Goal: Information Seeking & Learning: Learn about a topic

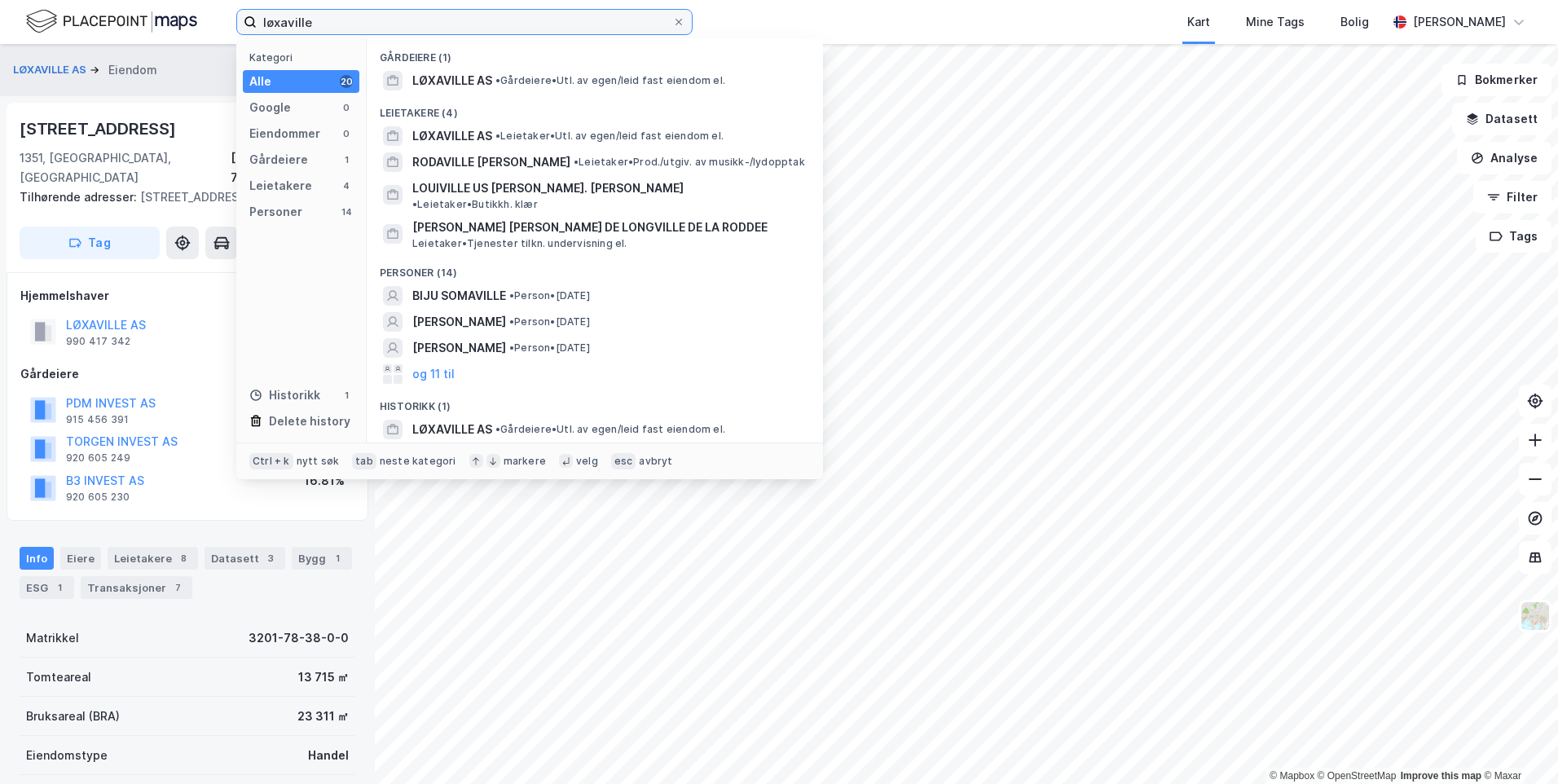
drag, startPoint x: 376, startPoint y: 15, endPoint x: 188, endPoint y: 16, distance: 188.0
click at [188, 16] on div "løxaville Kategori Alle 20 Google 0 Eiendommer 0 Gårdeiere 1 Leietakere 4 Perso…" at bounding box center [779, 22] width 1558 height 44
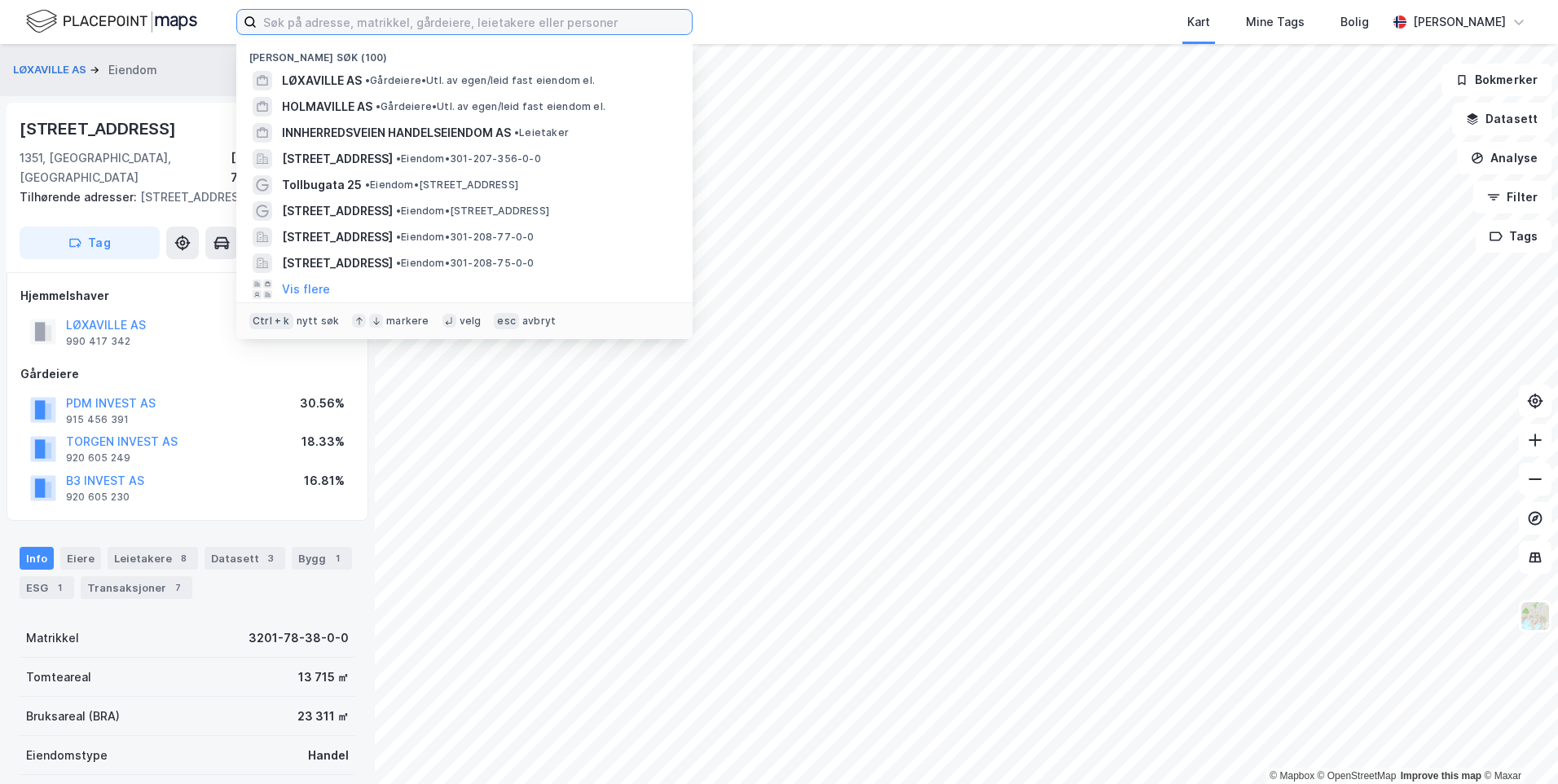
click at [380, 14] on input at bounding box center [474, 21] width 436 height 25
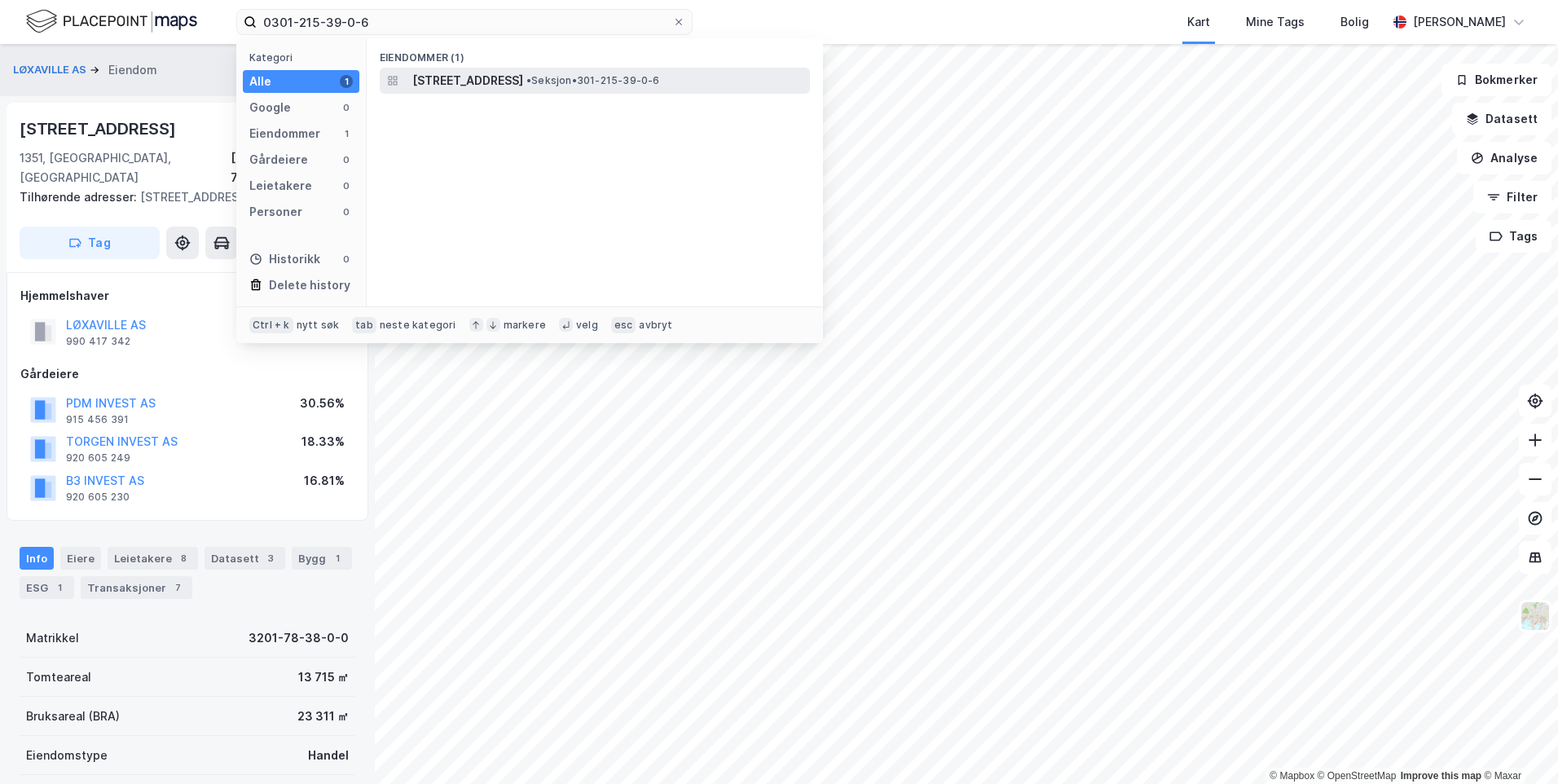
click at [523, 87] on span "[STREET_ADDRESS]" at bounding box center [468, 80] width 111 height 20
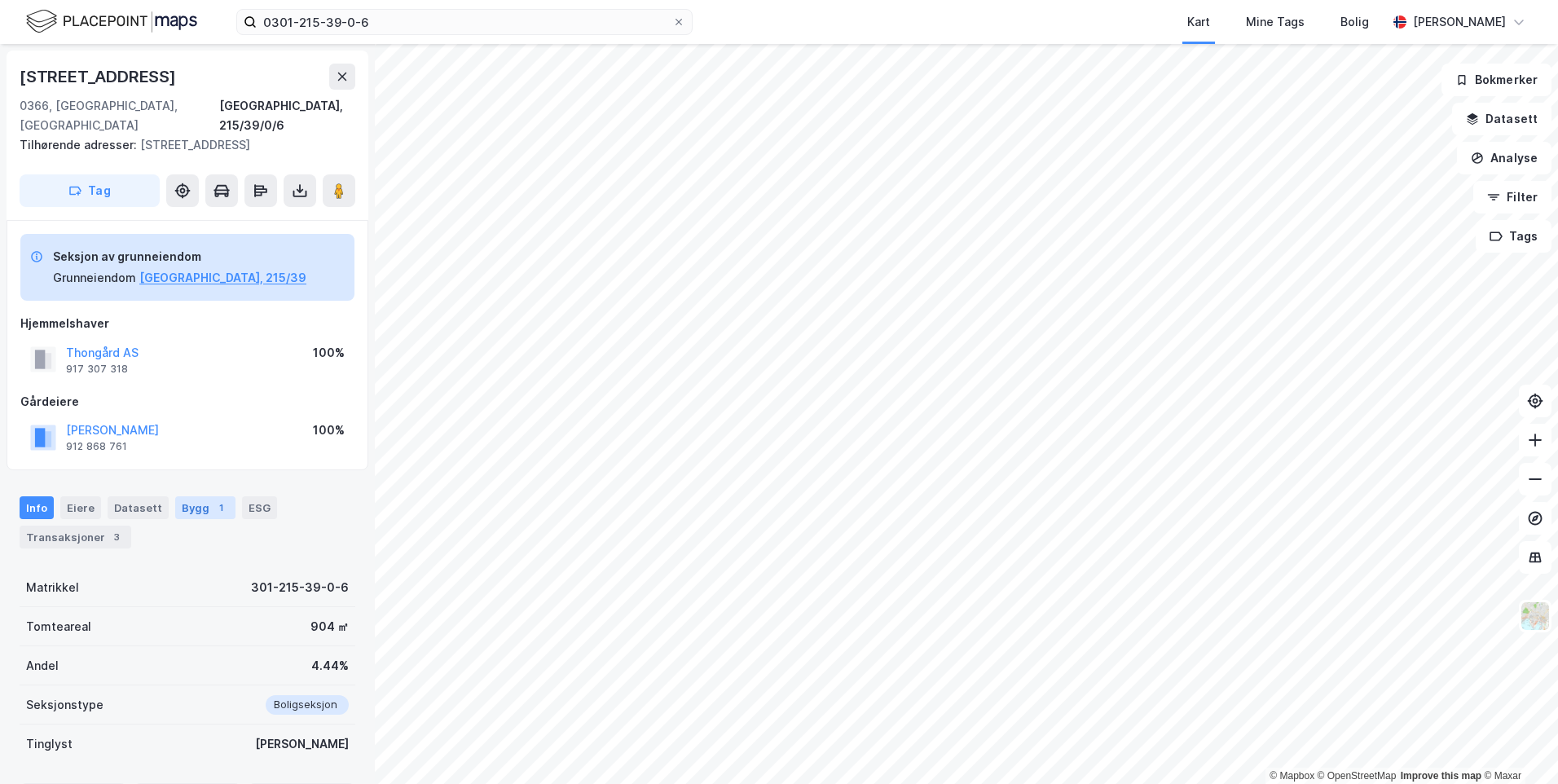
click at [193, 496] on div "Bygg 1" at bounding box center [205, 507] width 61 height 23
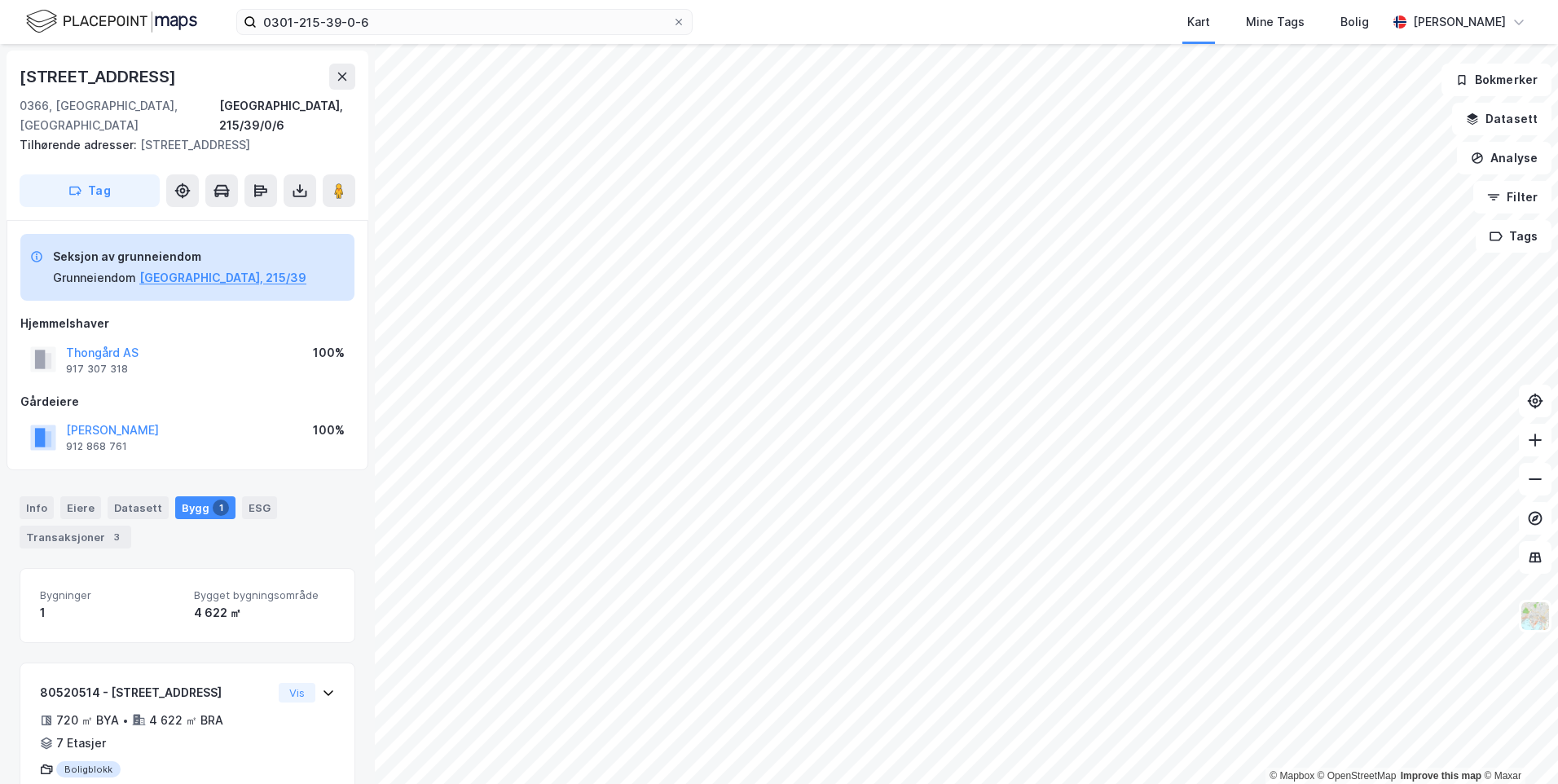
scroll to position [42, 0]
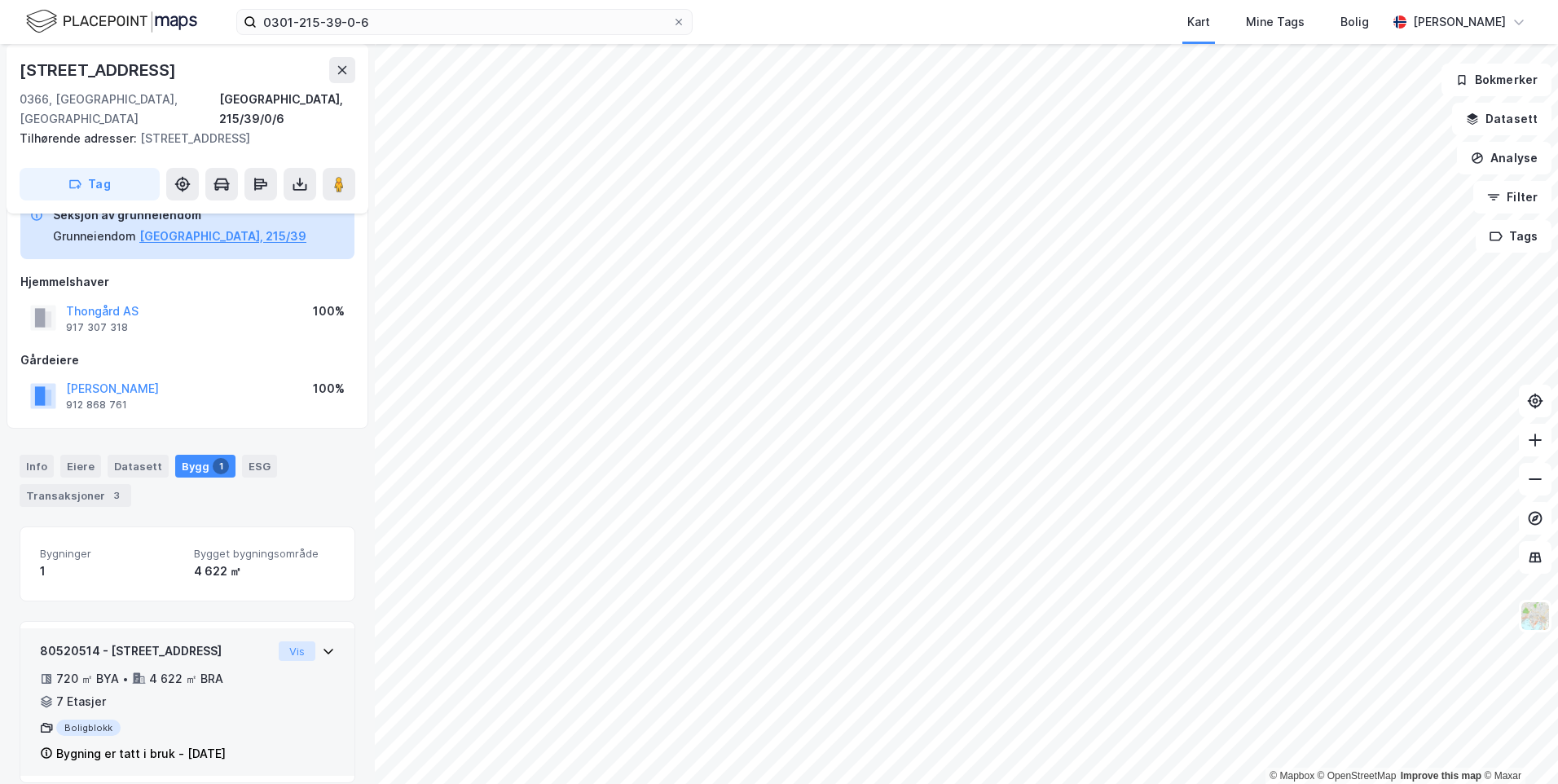
click at [303, 641] on button "Vis" at bounding box center [297, 650] width 37 height 20
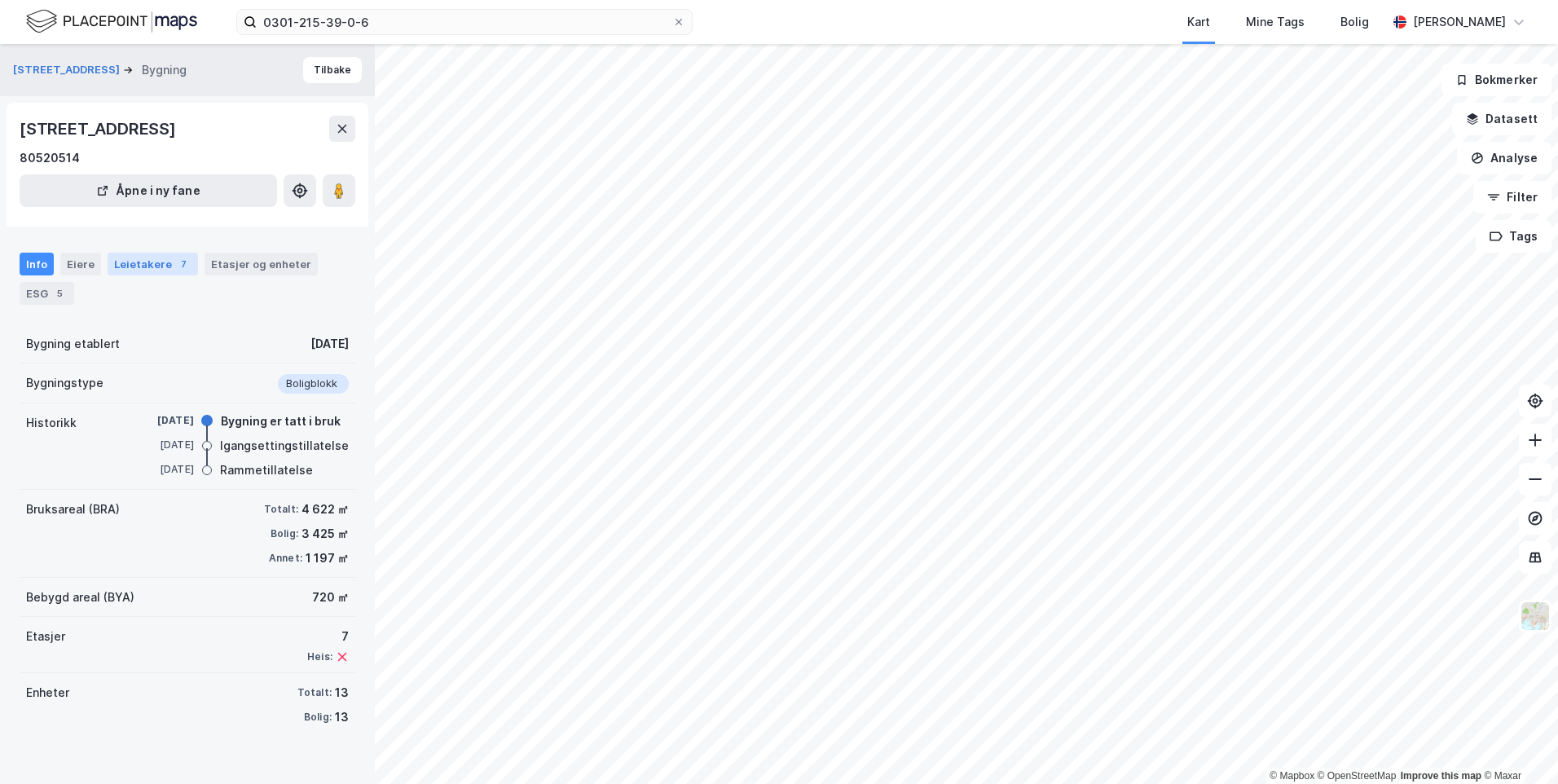
click at [156, 268] on div "Leietakere 7" at bounding box center [153, 263] width 90 height 23
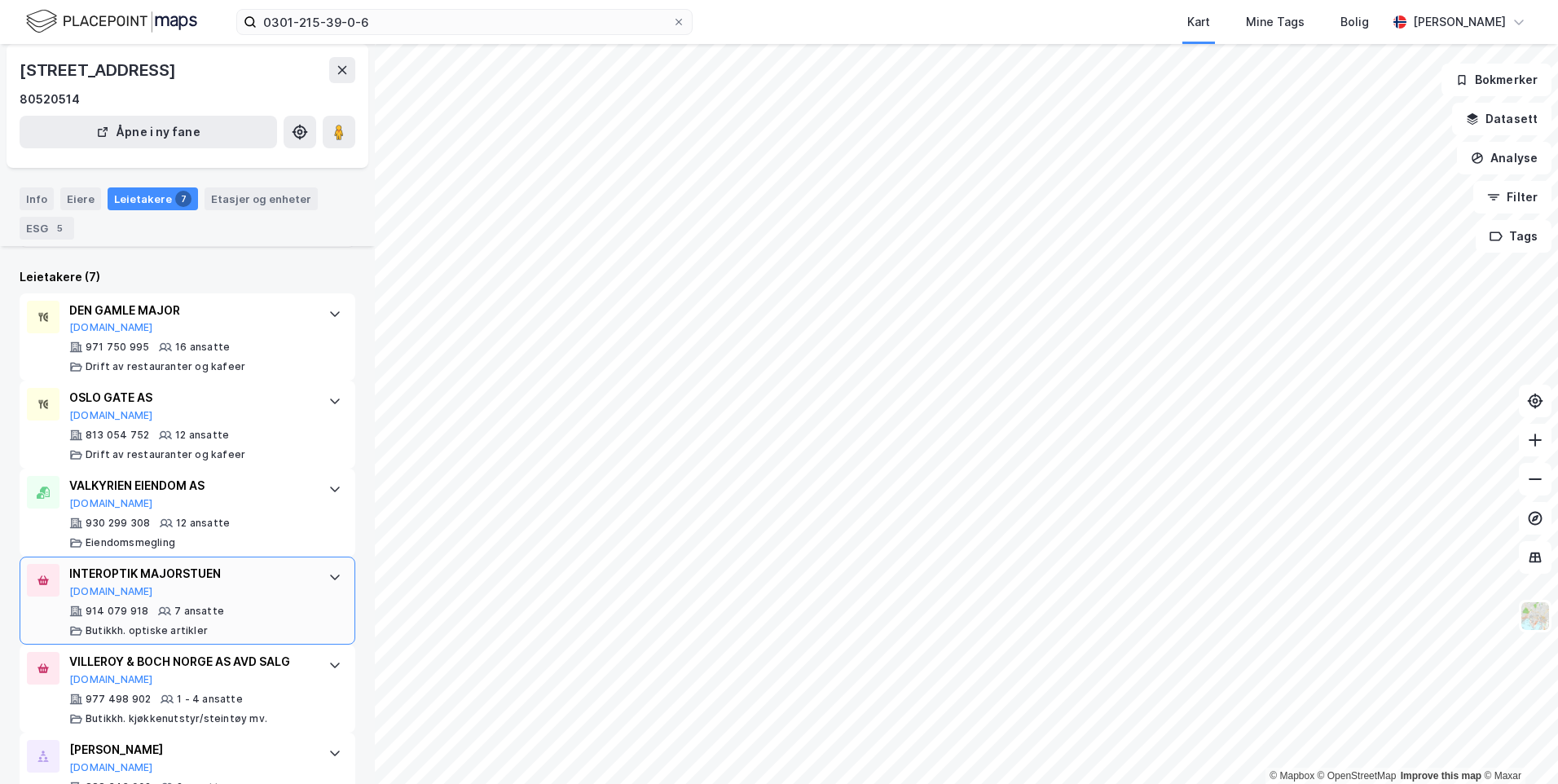
scroll to position [471, 0]
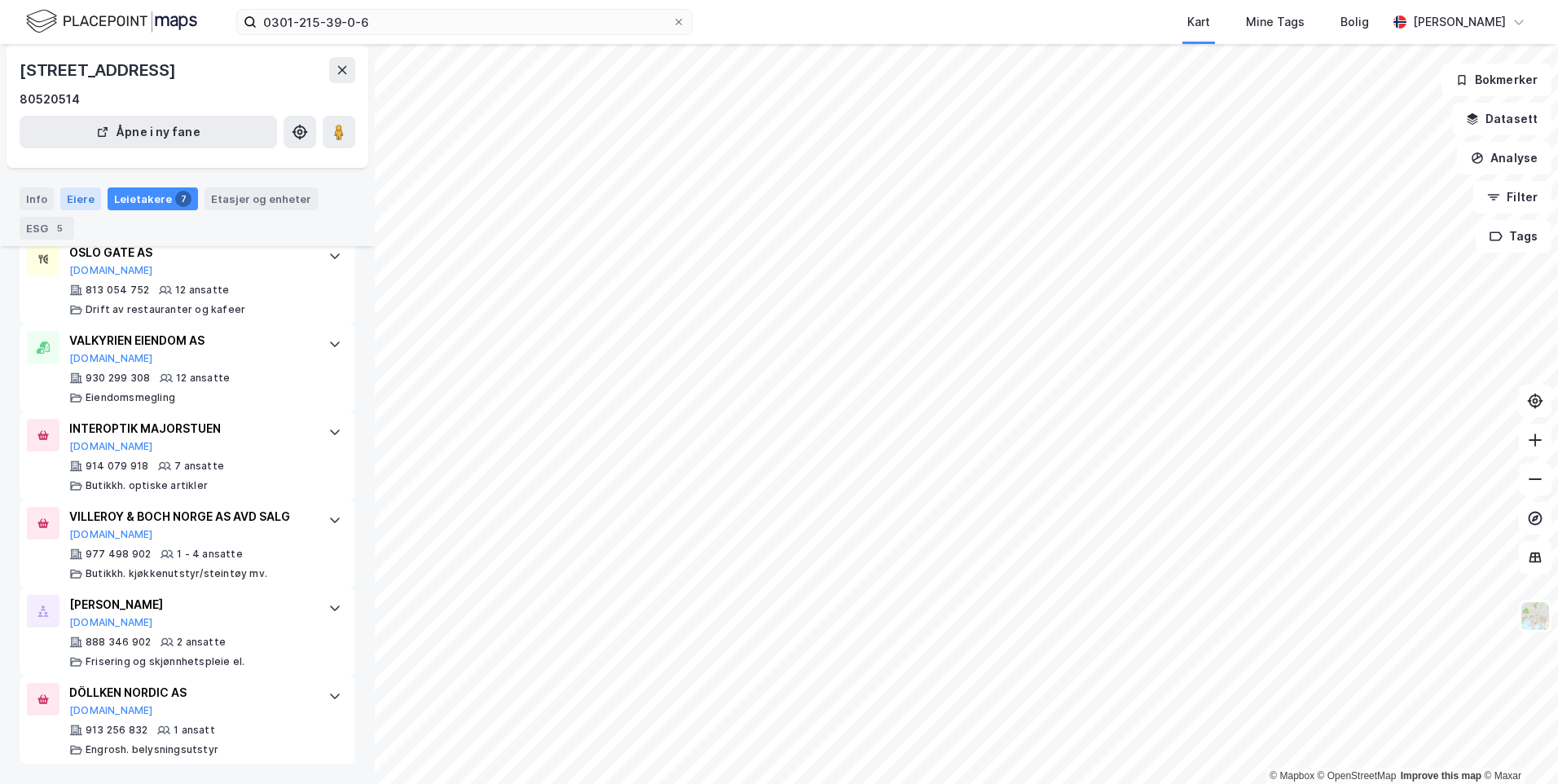
click at [74, 197] on div "Eiere" at bounding box center [81, 199] width 41 height 23
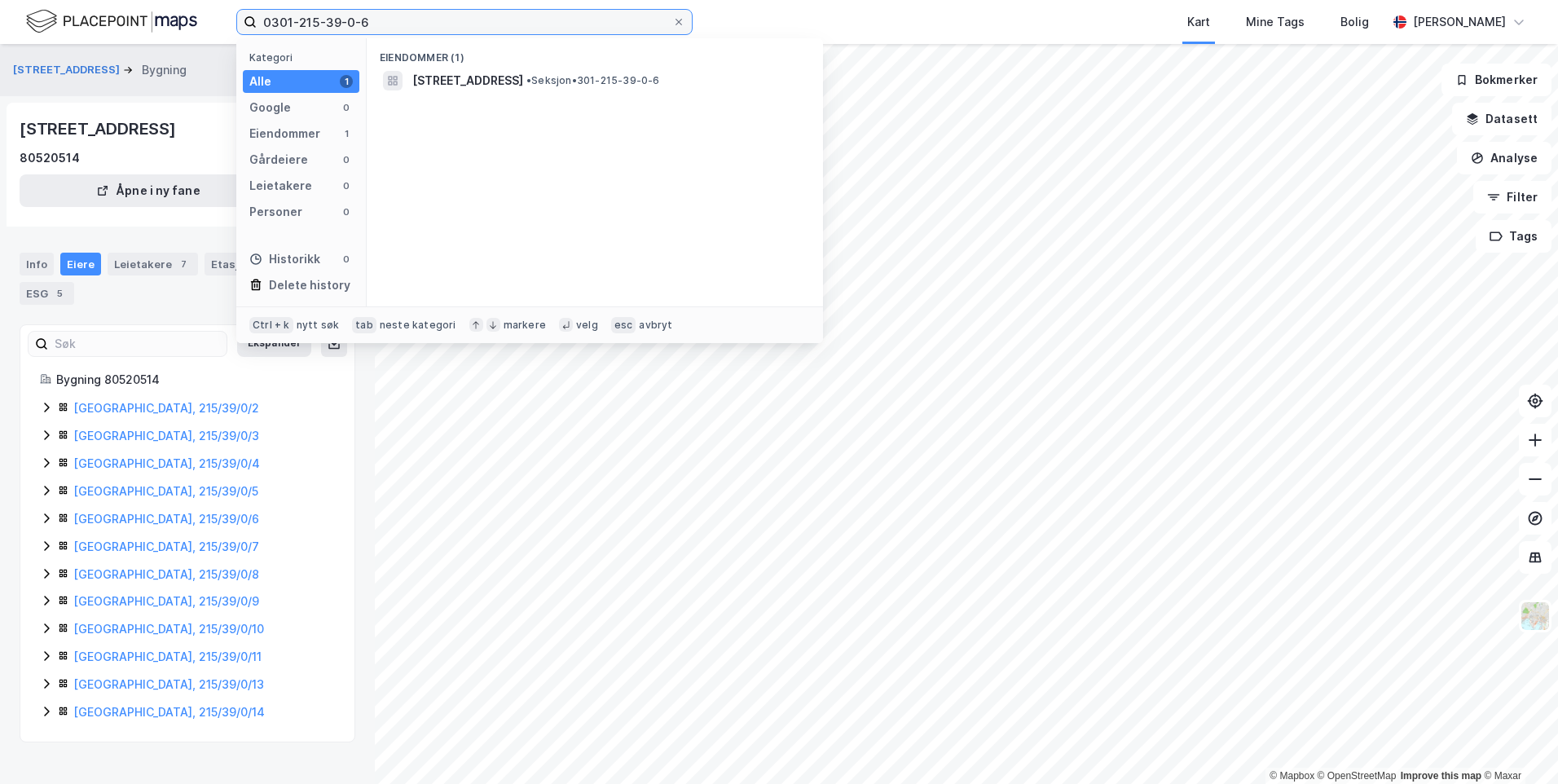
click at [372, 22] on input "0301-215-39-0-6" at bounding box center [465, 21] width 416 height 25
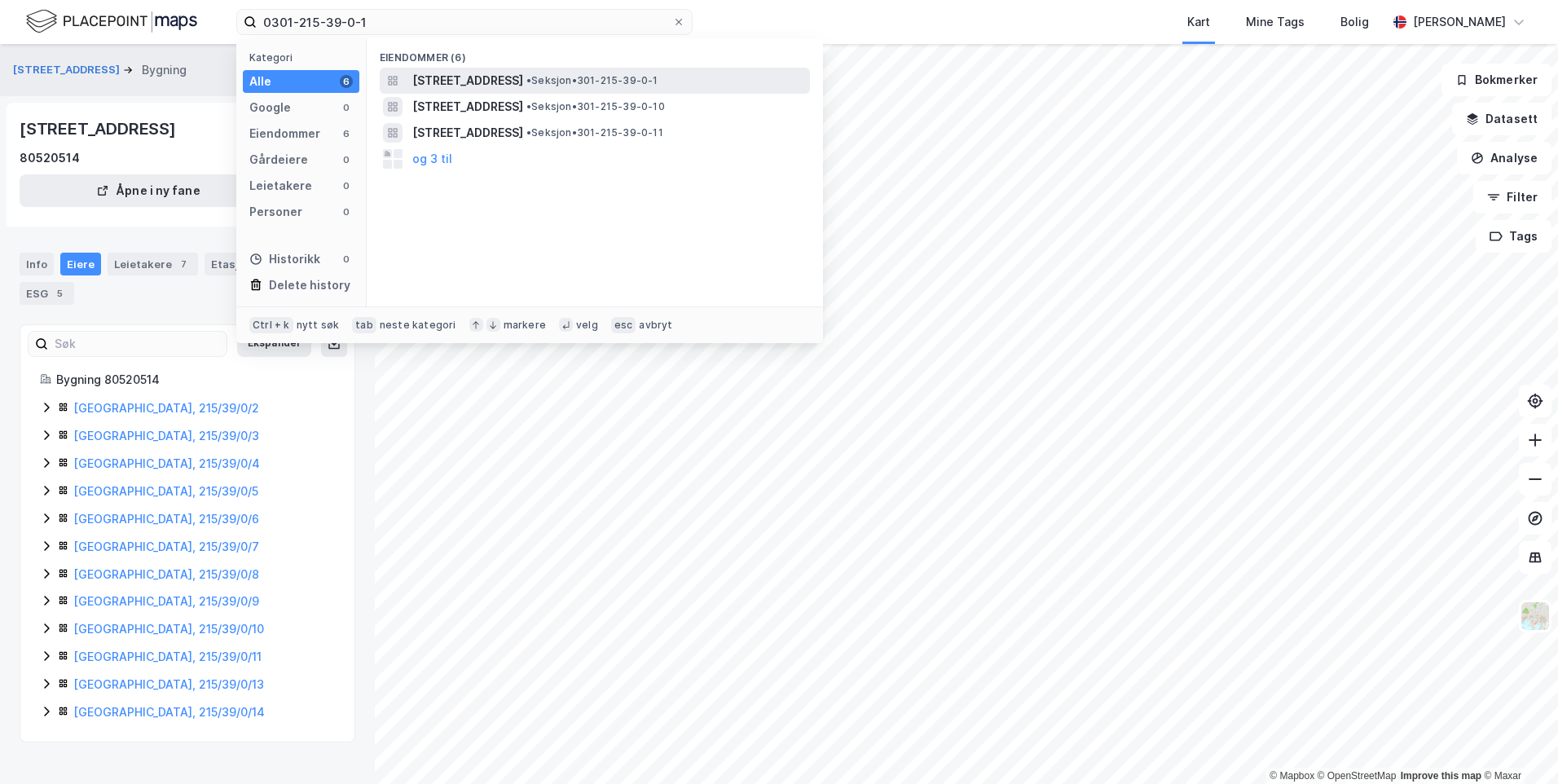
click at [456, 75] on span "[STREET_ADDRESS]" at bounding box center [468, 80] width 111 height 20
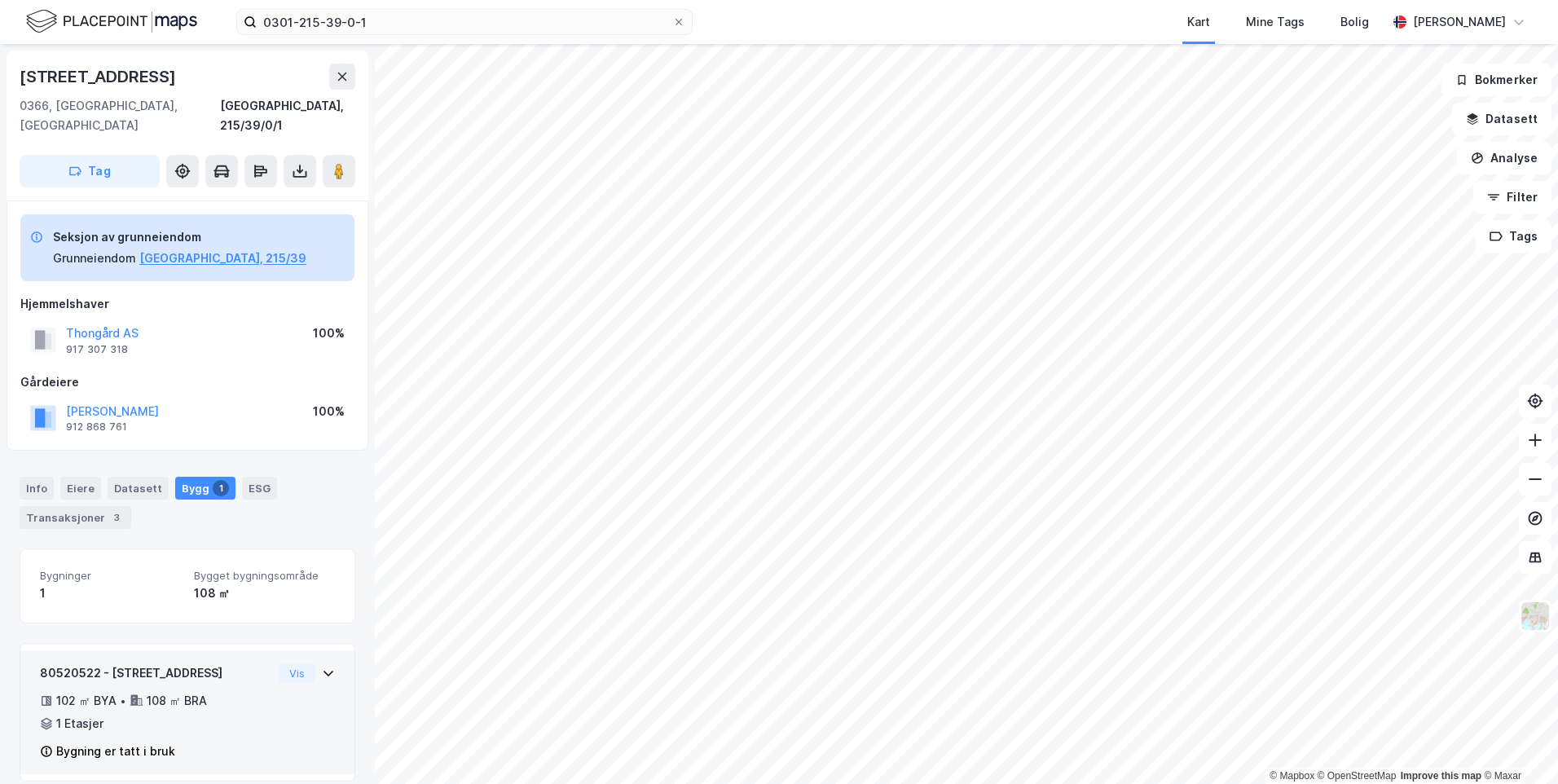
click at [322, 666] on icon at bounding box center [328, 672] width 13 height 13
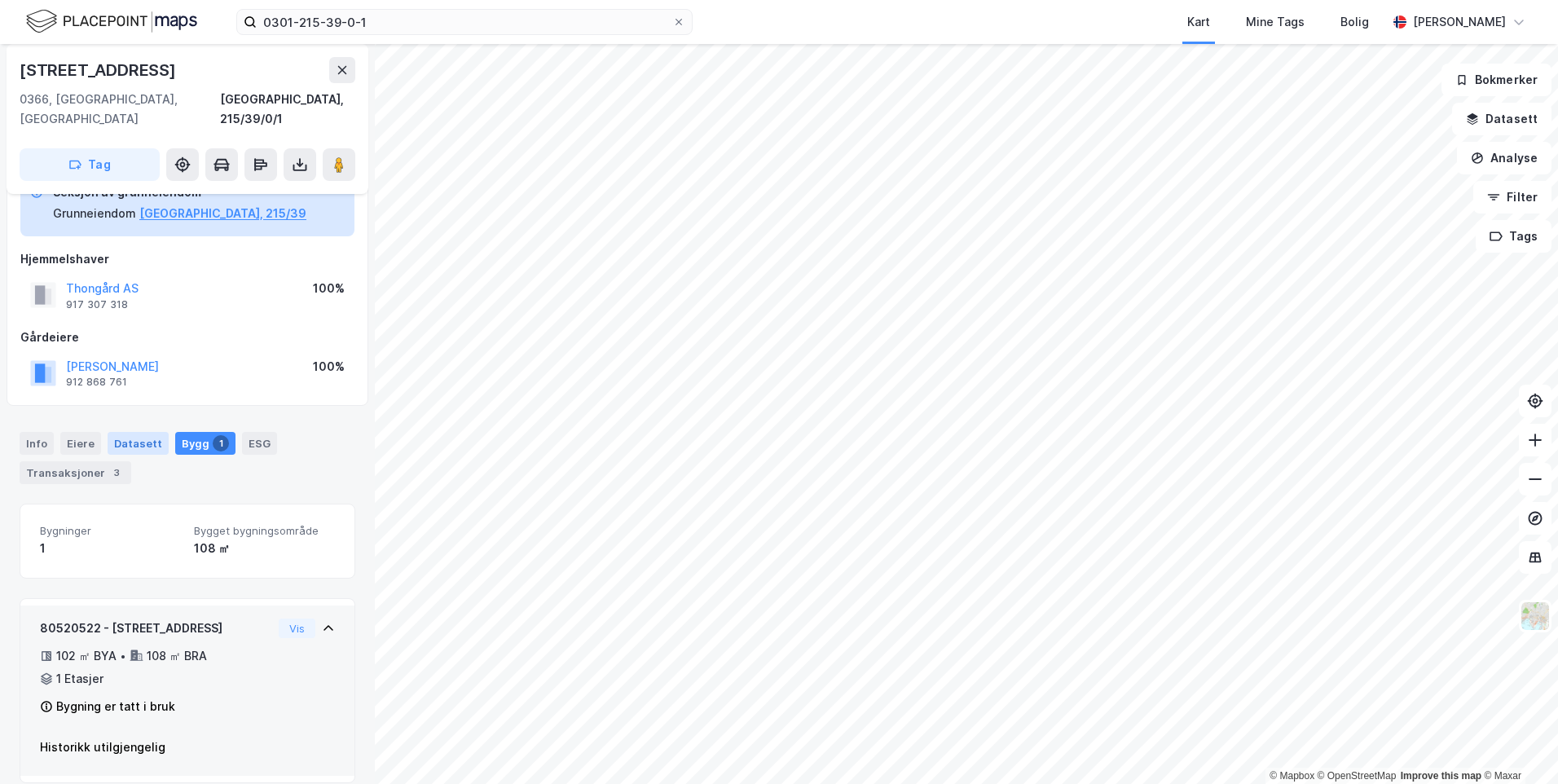
click at [141, 432] on div "Datasett" at bounding box center [138, 443] width 61 height 23
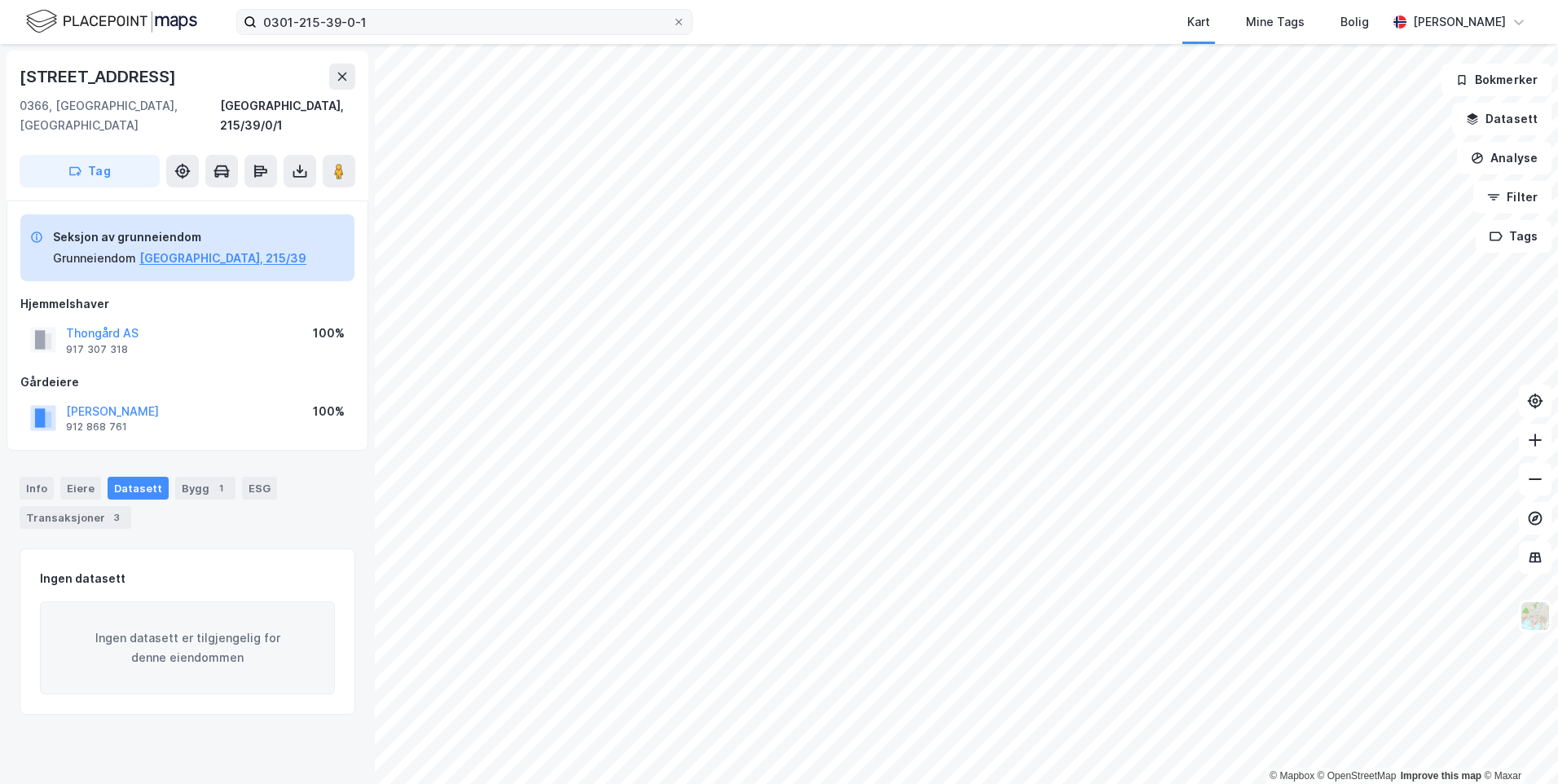
click at [386, 14] on div "0301-215-39-0-1 Kart Mine Tags Bolig [PERSON_NAME]" at bounding box center [779, 22] width 1558 height 44
click at [385, 17] on input "0301-215-39-0-1" at bounding box center [465, 21] width 416 height 25
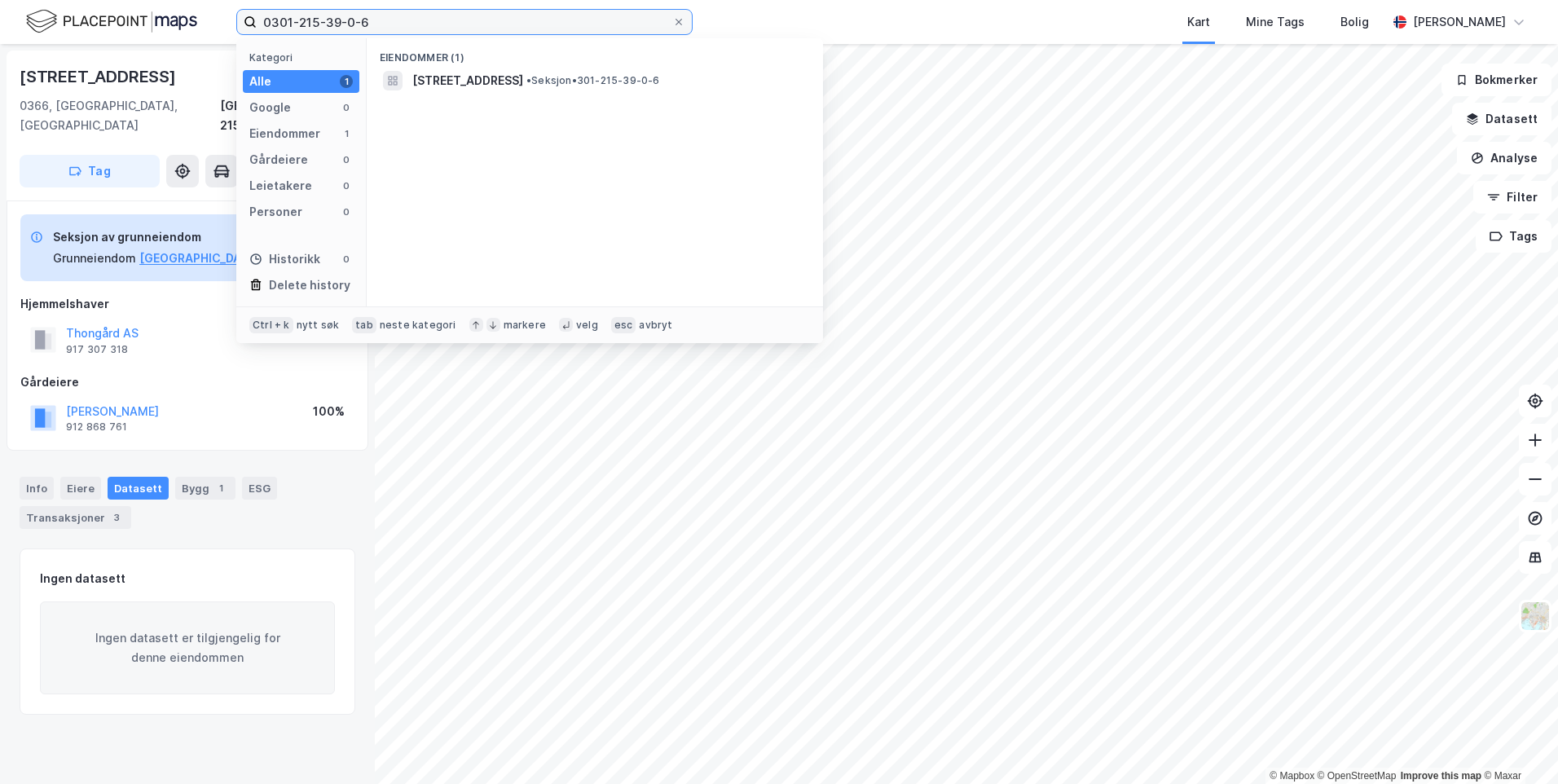
type input "0301-215-39-0-6"
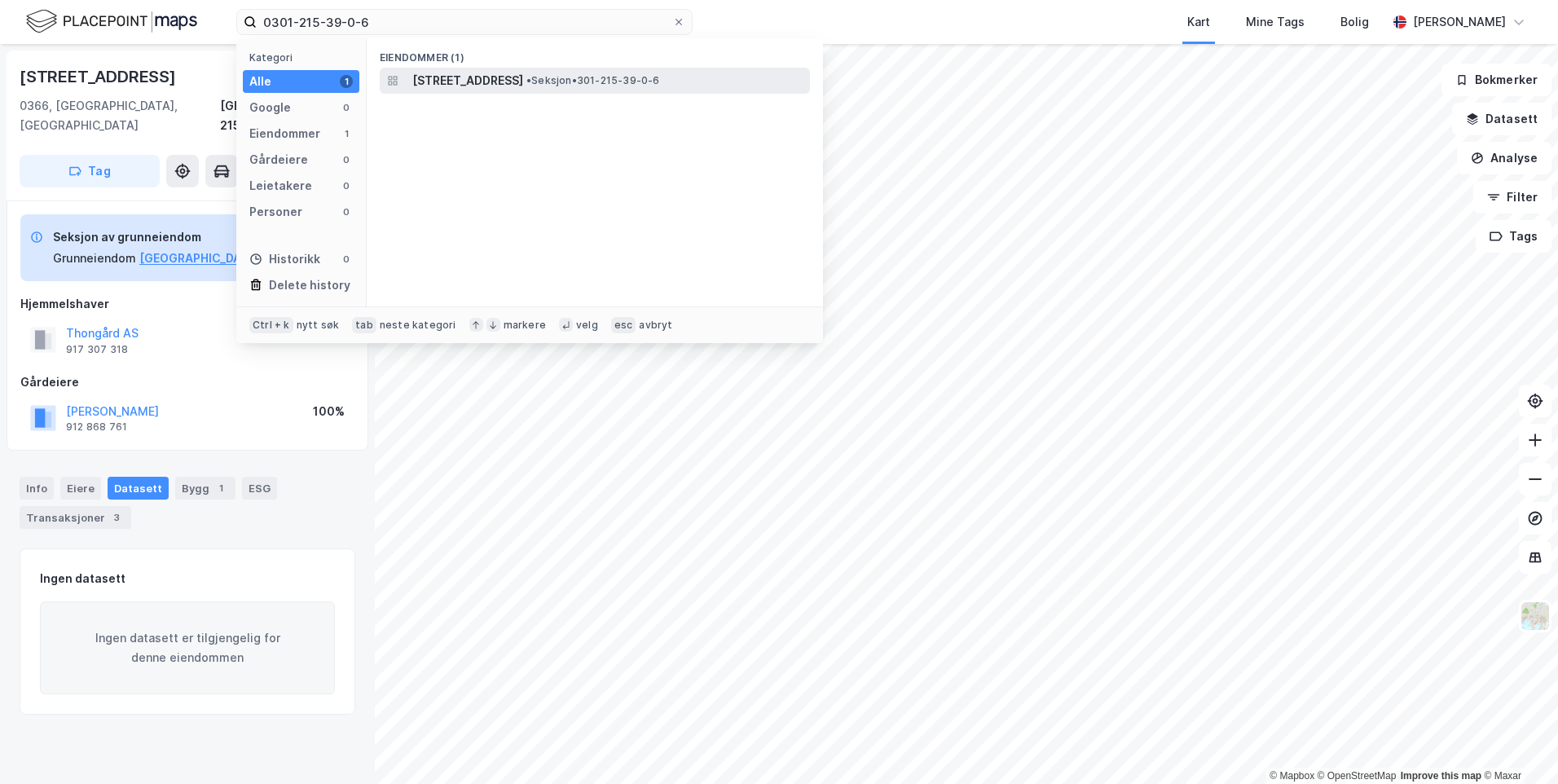
click at [446, 77] on span "[STREET_ADDRESS]" at bounding box center [468, 80] width 111 height 20
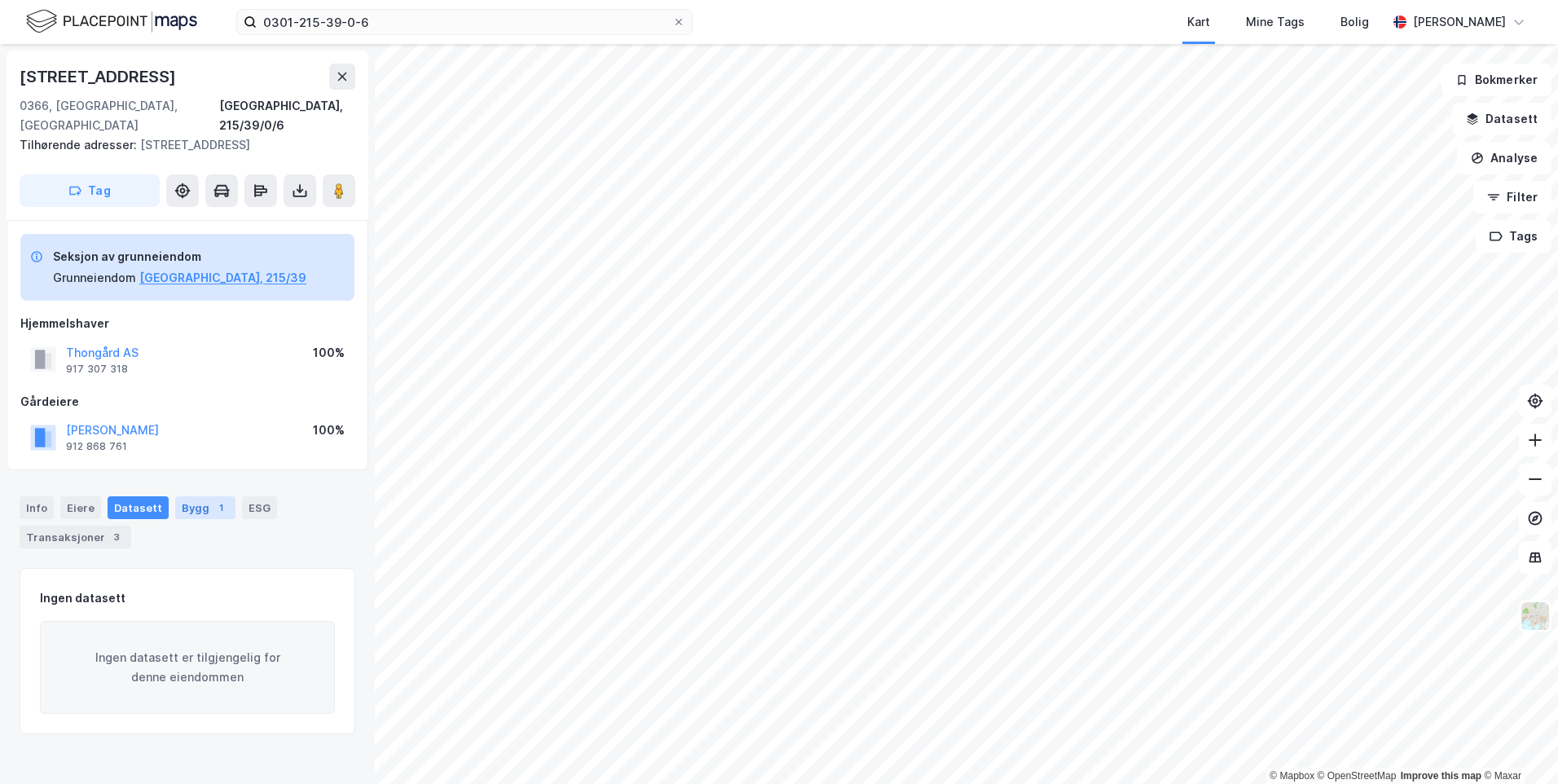
click at [213, 499] on div "1" at bounding box center [221, 507] width 16 height 16
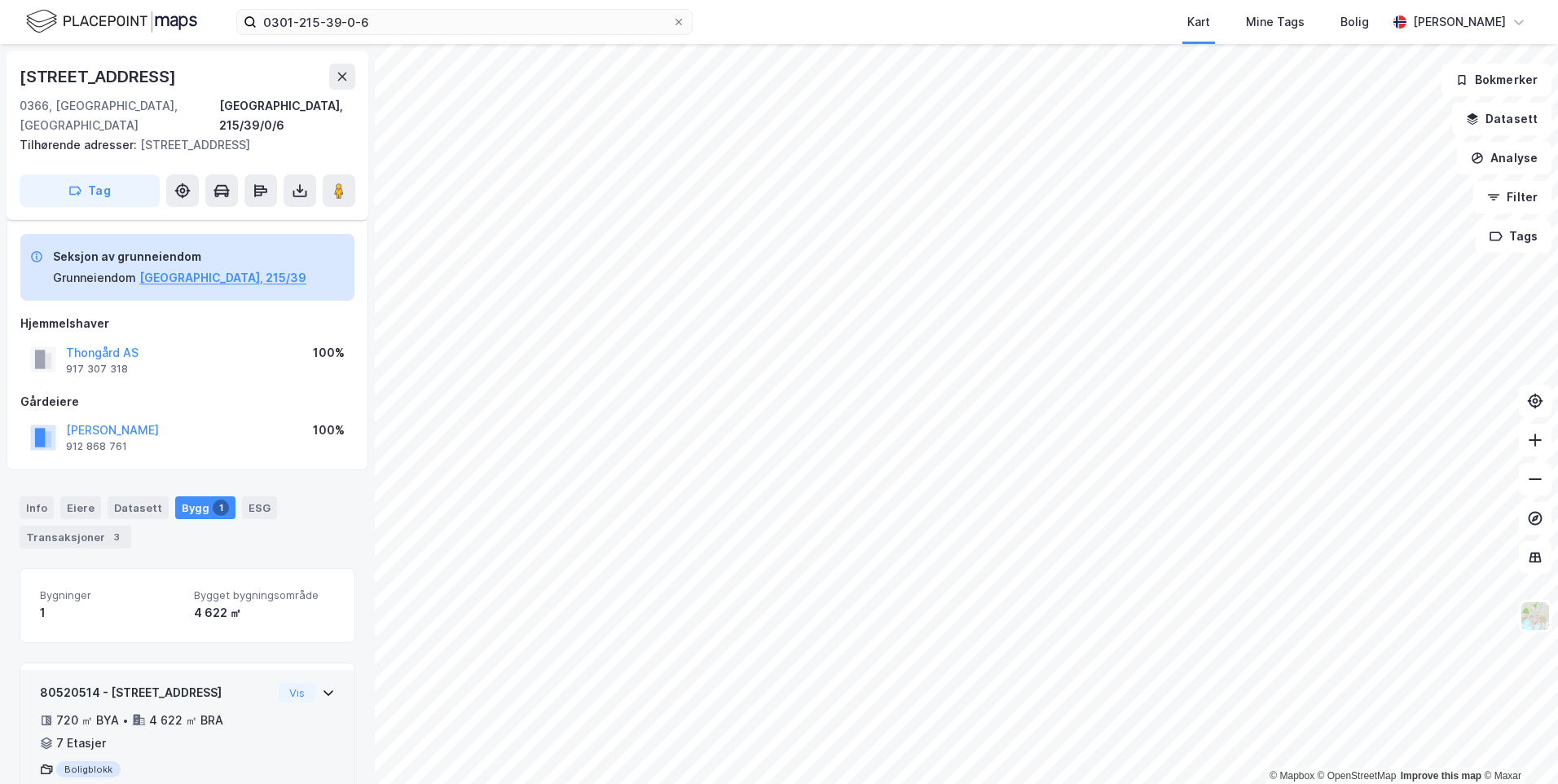
scroll to position [42, 0]
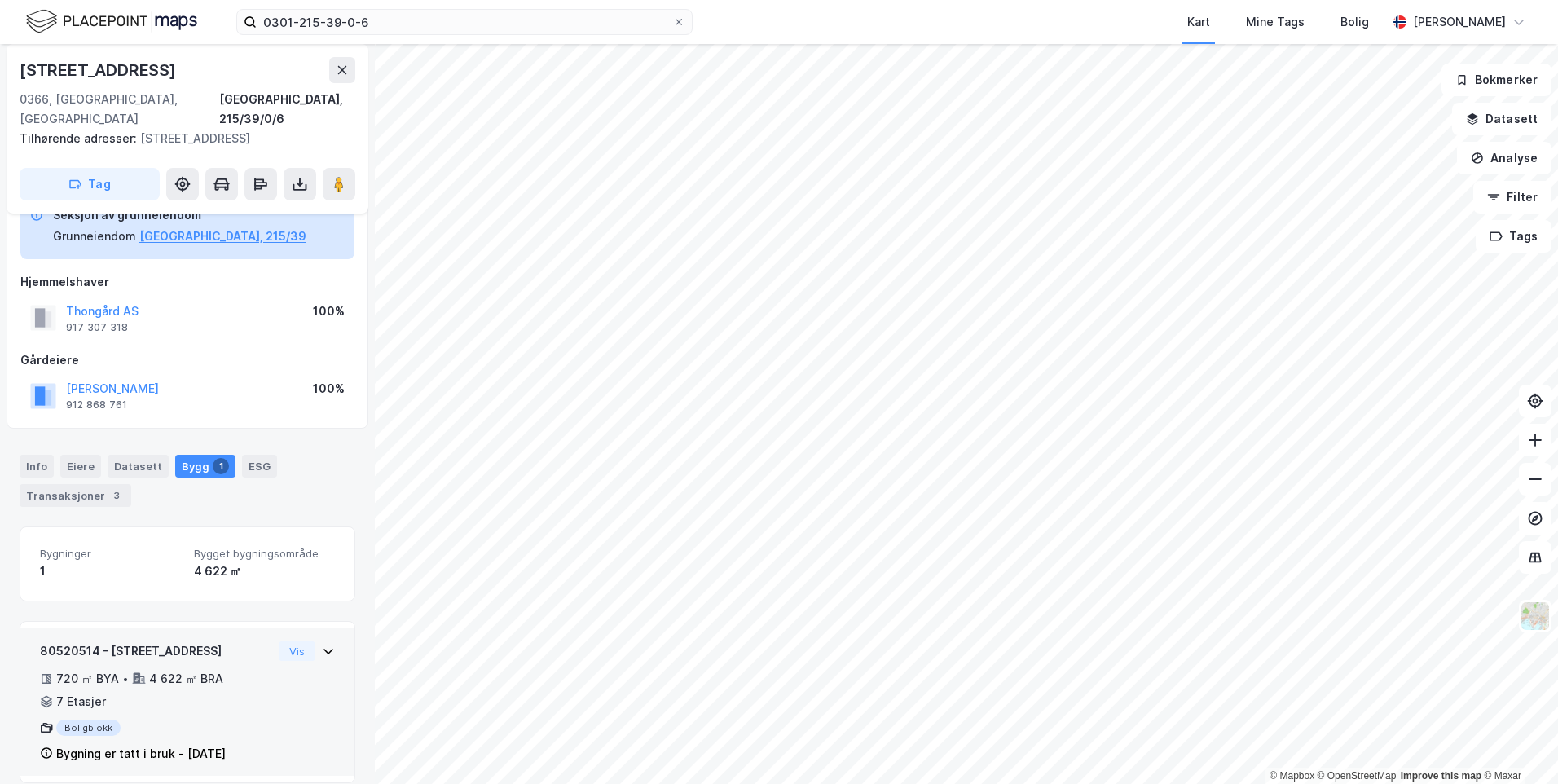
click at [234, 641] on div "80520514 - [STREET_ADDRESS]" at bounding box center [156, 650] width 232 height 20
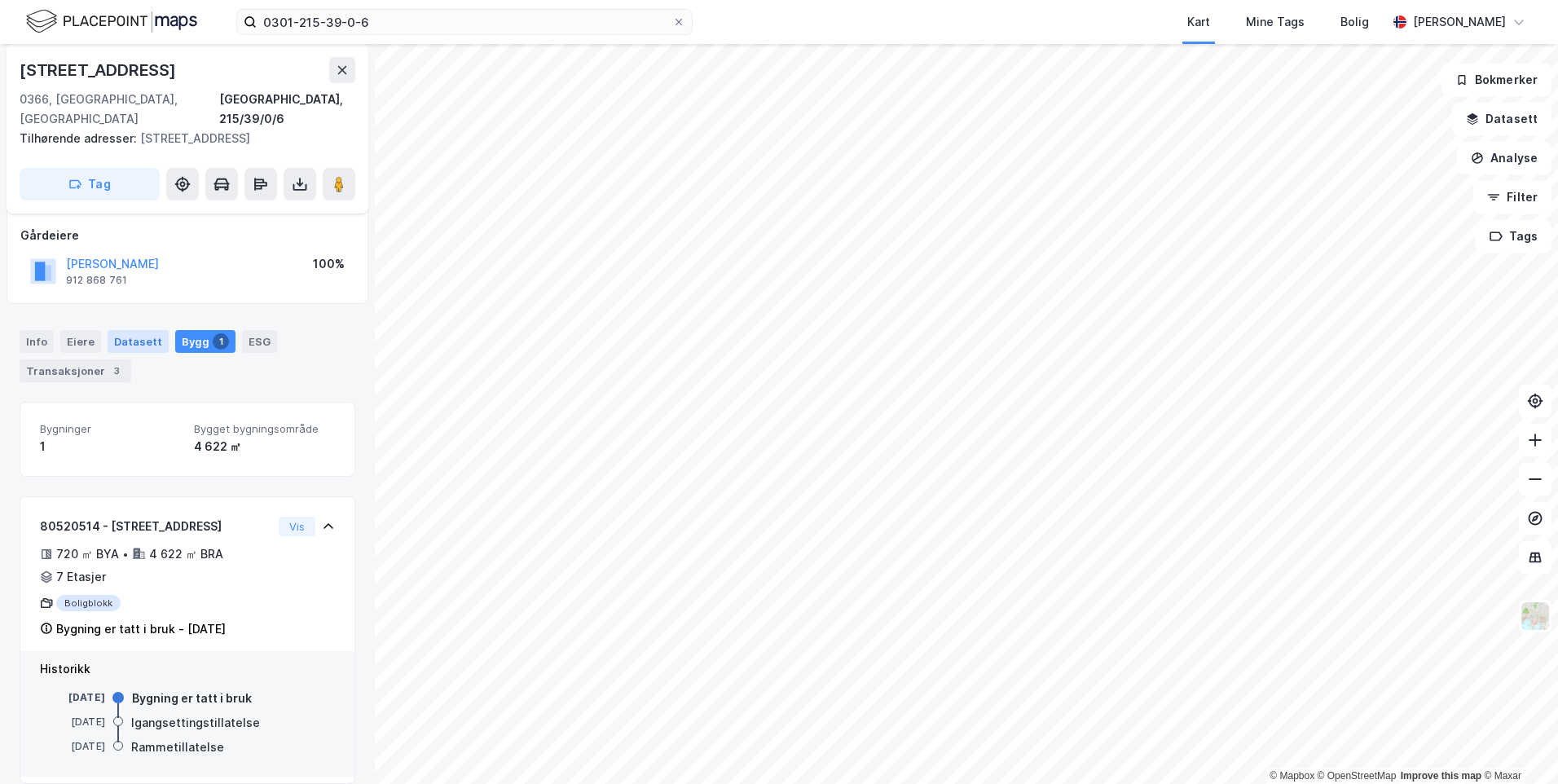
click at [150, 330] on div "Datasett" at bounding box center [138, 341] width 61 height 23
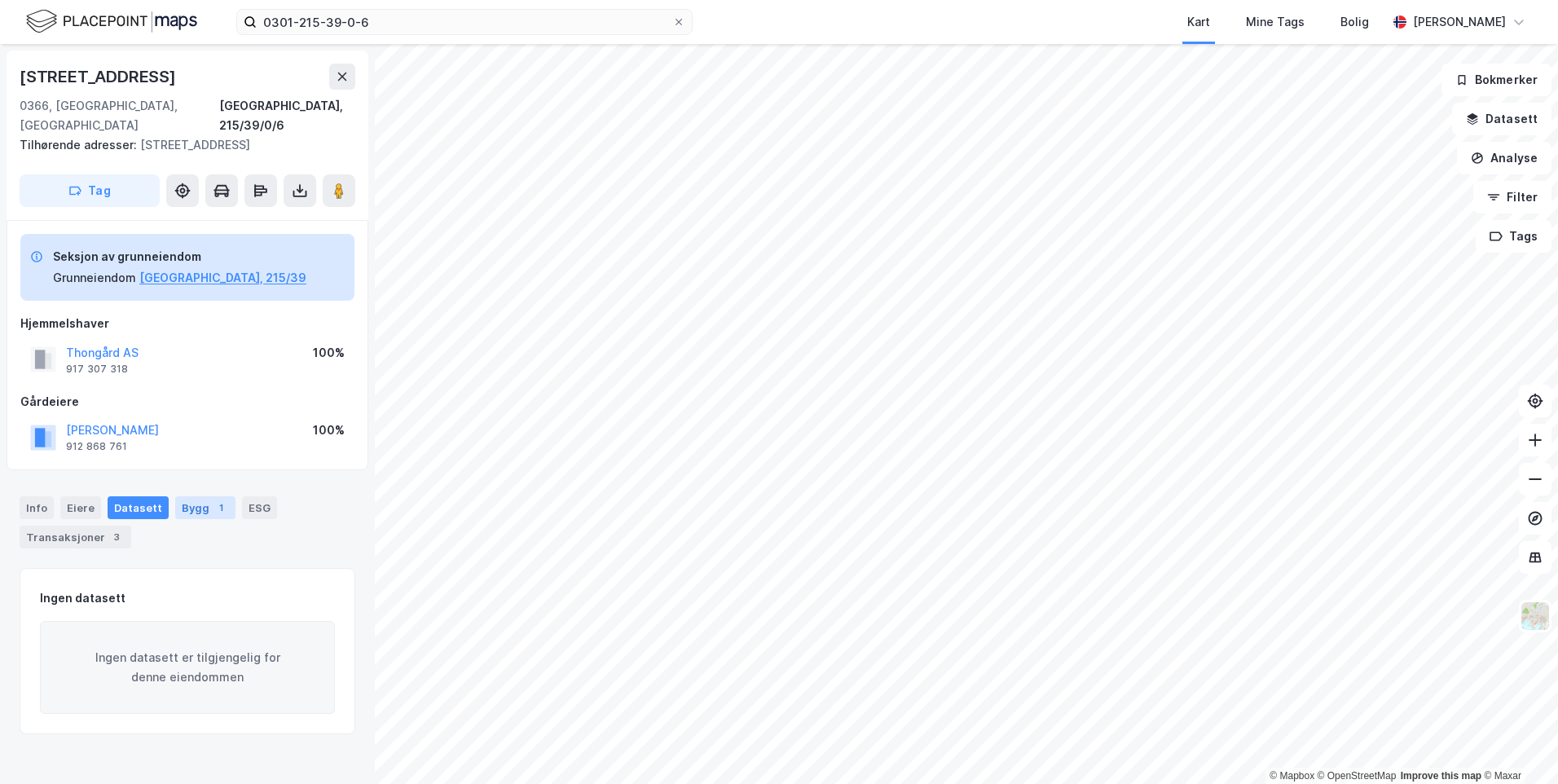
click at [213, 499] on div "1" at bounding box center [221, 507] width 16 height 16
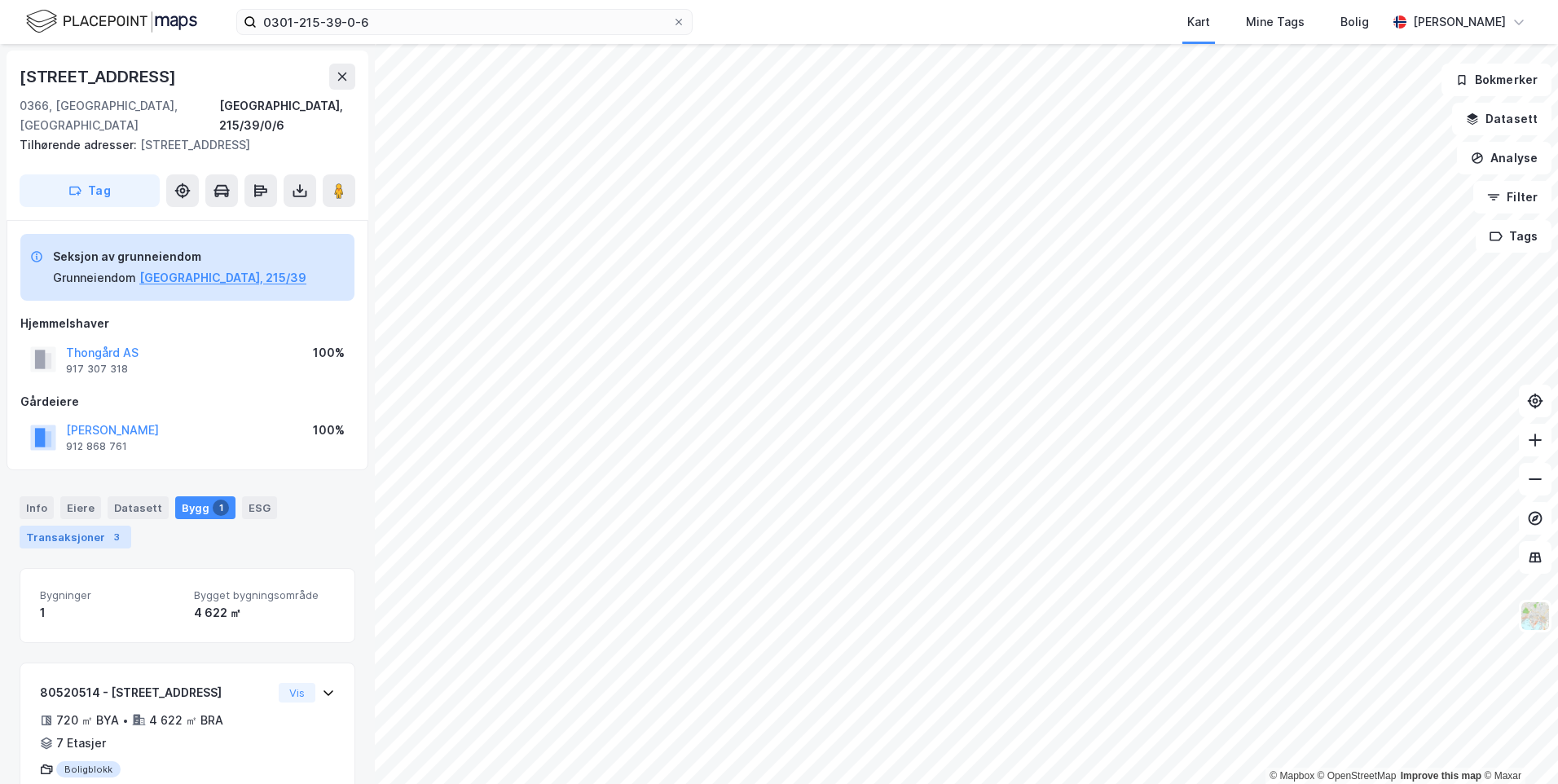
click at [67, 526] on div "Transaksjoner 3" at bounding box center [75, 537] width 112 height 23
